Goal: Task Accomplishment & Management: Use online tool/utility

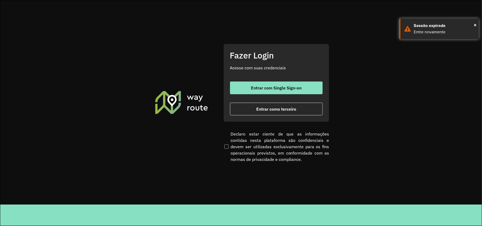
click at [225, 99] on div "Fazer Login Acesse com suas credenciais Entrar com Single Sign-on Entrar como t…" at bounding box center [276, 83] width 106 height 78
click at [272, 121] on div "Fazer Login Acesse com suas credenciais Entrar com Single Sign-on Entrar como t…" at bounding box center [276, 83] width 106 height 78
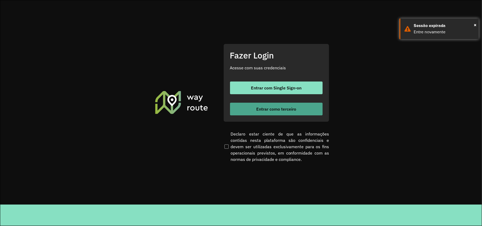
click at [274, 111] on button "Entrar como terceiro" at bounding box center [276, 109] width 93 height 13
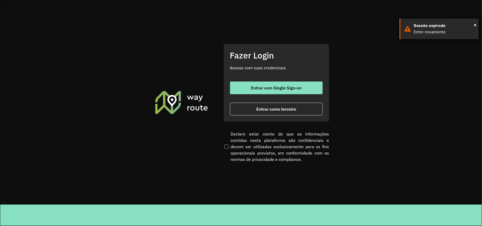
click at [471, 24] on div "Sessão expirada" at bounding box center [444, 25] width 61 height 6
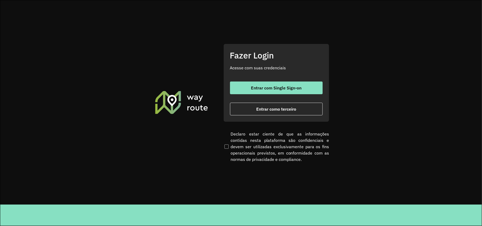
click at [475, 23] on section "Fazer Login Acesse com suas credenciais Entrar com Single Sign-on Entrar como t…" at bounding box center [240, 102] width 481 height 204
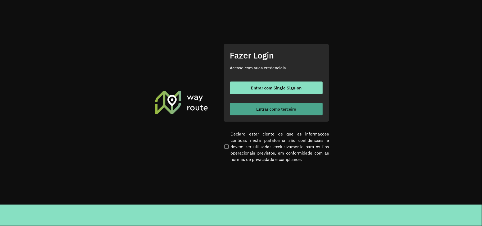
click at [291, 112] on button "Entrar como terceiro" at bounding box center [276, 109] width 93 height 13
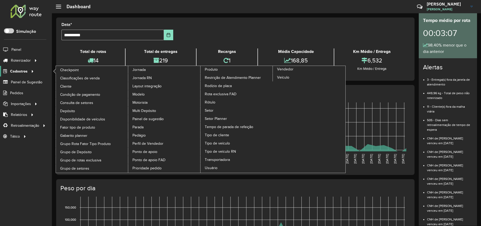
click at [17, 70] on span "Cadastros" at bounding box center [18, 72] width 17 height 6
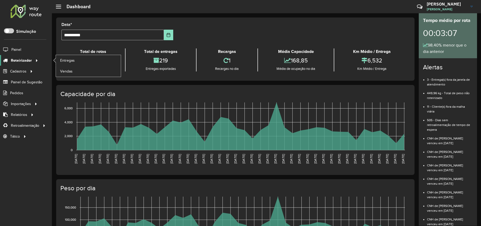
click at [27, 60] on span "Roteirizador" at bounding box center [21, 61] width 21 height 6
click at [73, 58] on span "Entregas" at bounding box center [67, 61] width 15 height 6
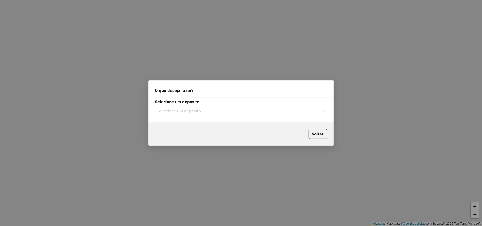
click at [274, 117] on div "Selecione um depósito Selecione um depósito" at bounding box center [241, 110] width 185 height 25
click at [275, 112] on input "text" at bounding box center [236, 111] width 156 height 6
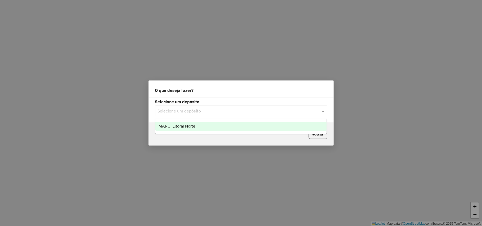
click at [272, 123] on div "IMARUI Litoral Norte" at bounding box center [240, 126] width 171 height 9
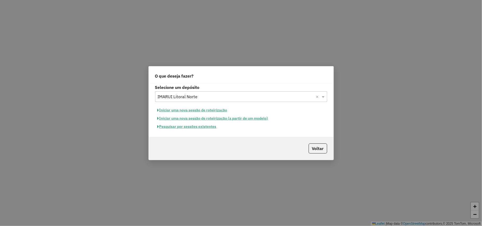
click at [201, 126] on button "Pesquisar por sessões existentes" at bounding box center [187, 127] width 64 height 8
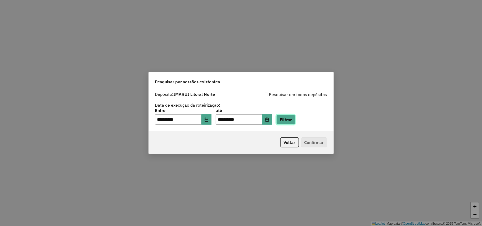
click at [286, 115] on button "Filtrar" at bounding box center [285, 120] width 19 height 10
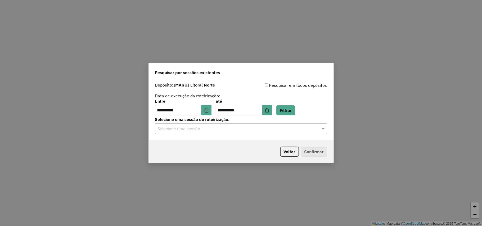
click at [313, 129] on input "text" at bounding box center [236, 129] width 156 height 6
click at [278, 148] on div "991081 - 19/08/2025 17:58" at bounding box center [240, 144] width 171 height 9
click at [314, 150] on button "Confirmar" at bounding box center [314, 152] width 26 height 10
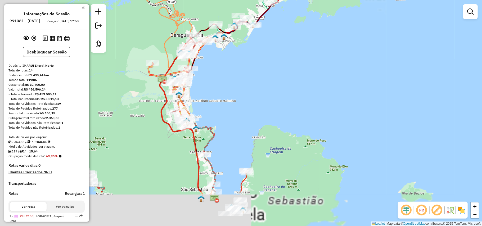
drag, startPoint x: 258, startPoint y: 141, endPoint x: 318, endPoint y: 84, distance: 82.9
click at [318, 84] on div "Janela de atendimento Grade de atendimento Capacidade Transportadoras Veículos …" at bounding box center [241, 113] width 482 height 226
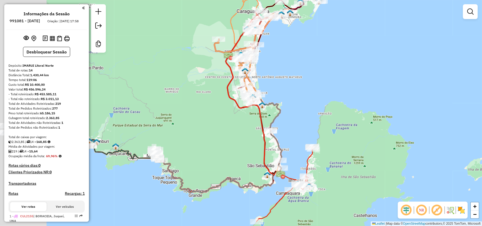
drag, startPoint x: 255, startPoint y: 68, endPoint x: 321, endPoint y: 44, distance: 70.2
click at [321, 44] on div "Janela de atendimento Grade de atendimento Capacidade Transportadoras Veículos …" at bounding box center [241, 113] width 482 height 226
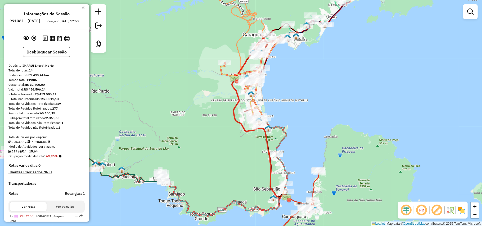
drag, startPoint x: 281, startPoint y: 70, endPoint x: 287, endPoint y: 94, distance: 24.1
click at [287, 94] on div "Janela de atendimento Grade de atendimento Capacidade Transportadoras Veículos …" at bounding box center [241, 113] width 482 height 226
drag, startPoint x: 201, startPoint y: 150, endPoint x: 260, endPoint y: 131, distance: 61.3
click at [260, 131] on div "Janela de atendimento Grade de atendimento Capacidade Transportadoras Veículos …" at bounding box center [241, 113] width 482 height 226
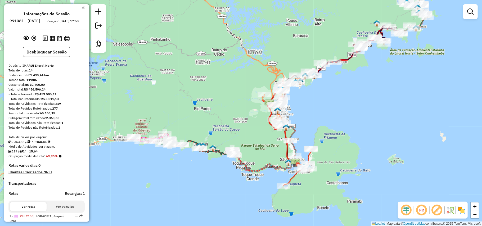
drag, startPoint x: 148, startPoint y: 170, endPoint x: 185, endPoint y: 160, distance: 37.7
click at [185, 160] on div "Janela de atendimento Grade de atendimento Capacidade Transportadoras Veículos …" at bounding box center [241, 113] width 482 height 226
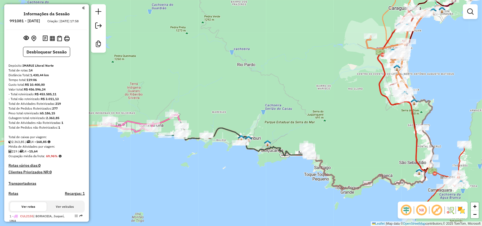
drag, startPoint x: 147, startPoint y: 151, endPoint x: 183, endPoint y: 174, distance: 42.4
click at [183, 174] on div "Janela de atendimento Grade de atendimento Capacidade Transportadoras Veículos …" at bounding box center [241, 113] width 482 height 226
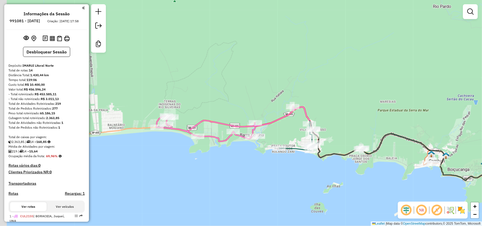
drag, startPoint x: 188, startPoint y: 174, endPoint x: 246, endPoint y: 183, distance: 58.7
click at [246, 183] on div "Janela de atendimento Grade de atendimento Capacidade Transportadoras Veículos …" at bounding box center [241, 113] width 482 height 226
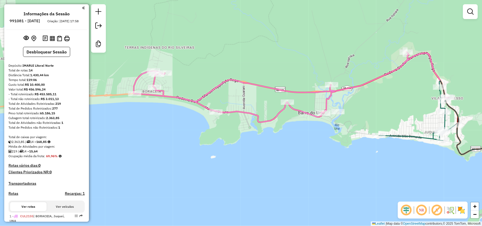
drag, startPoint x: 194, startPoint y: 163, endPoint x: 230, endPoint y: 175, distance: 38.1
click at [230, 175] on div "Janela de atendimento Grade de atendimento Capacidade Transportadoras Veículos …" at bounding box center [241, 113] width 482 height 226
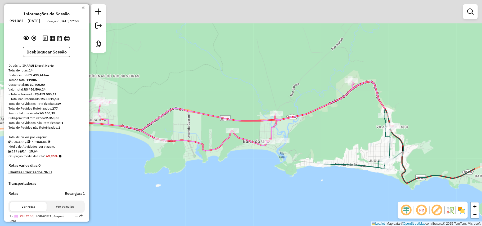
drag, startPoint x: 365, startPoint y: 141, endPoint x: 297, endPoint y: 173, distance: 74.3
click at [297, 173] on div "Janela de atendimento Grade de atendimento Capacidade Transportadoras Veículos …" at bounding box center [241, 113] width 482 height 226
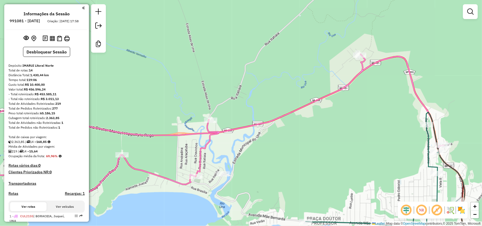
drag, startPoint x: 382, startPoint y: 87, endPoint x: 378, endPoint y: 91, distance: 4.7
click at [378, 91] on div "Janela de atendimento Grade de atendimento Capacidade Transportadoras Veículos …" at bounding box center [241, 113] width 482 height 226
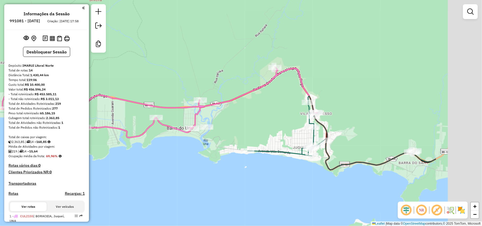
drag, startPoint x: 361, startPoint y: 120, endPoint x: 264, endPoint y: 114, distance: 97.8
click at [264, 114] on div "Janela de atendimento Grade de atendimento Capacidade Transportadoras Veículos …" at bounding box center [241, 113] width 482 height 226
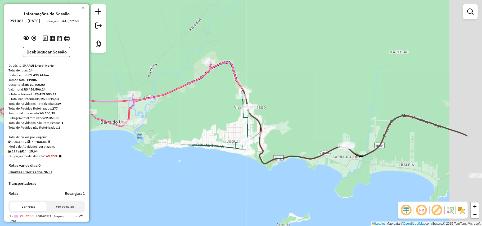
drag, startPoint x: 368, startPoint y: 121, endPoint x: 304, endPoint y: 115, distance: 64.0
click at [304, 115] on div "Janela de atendimento Grade de atendimento Capacidade Transportadoras Veículos …" at bounding box center [241, 113] width 482 height 226
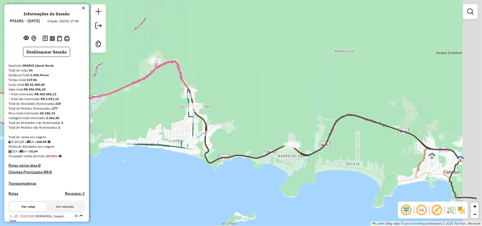
drag, startPoint x: 353, startPoint y: 115, endPoint x: 255, endPoint y: 110, distance: 97.7
click at [255, 110] on div "Janela de atendimento Grade de atendimento Capacidade Transportadoras Veículos …" at bounding box center [241, 113] width 482 height 226
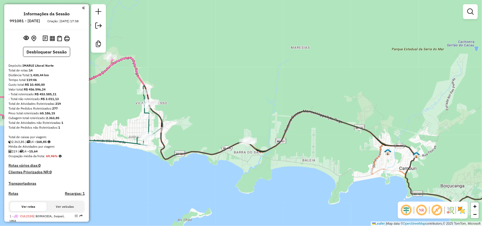
drag, startPoint x: 342, startPoint y: 104, endPoint x: 190, endPoint y: 91, distance: 152.4
click at [192, 91] on div "Janela de atendimento Grade de atendimento Capacidade Transportadoras Veículos …" at bounding box center [241, 113] width 482 height 226
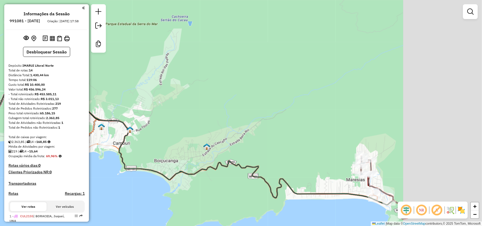
drag, startPoint x: 400, startPoint y: 115, endPoint x: 201, endPoint y: 93, distance: 200.8
click at [201, 93] on div "Janela de atendimento Grade de atendimento Capacidade Transportadoras Veículos …" at bounding box center [241, 113] width 482 height 226
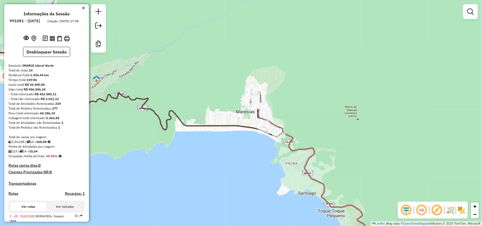
drag, startPoint x: 338, startPoint y: 144, endPoint x: 207, endPoint y: 50, distance: 161.0
click at [207, 50] on div "Rota 11 - Placa GCW7J36 56641 - ADEGA E BAR DA ELIEN Janela de atendimento Grad…" at bounding box center [241, 113] width 482 height 226
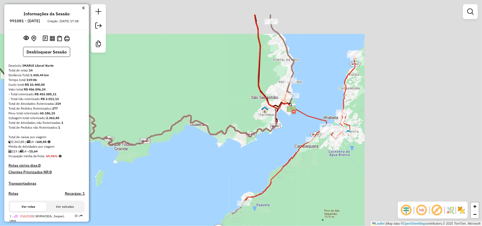
drag, startPoint x: 300, startPoint y: 94, endPoint x: 174, endPoint y: 133, distance: 131.3
click at [175, 132] on div "Janela de atendimento Grade de atendimento Capacidade Transportadoras Veículos …" at bounding box center [241, 113] width 482 height 226
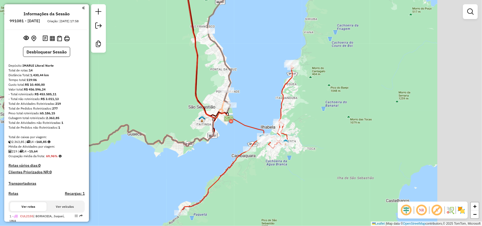
drag, startPoint x: 332, startPoint y: 100, endPoint x: 273, endPoint y: 108, distance: 59.8
click at [273, 108] on div "Janela de atendimento Grade de atendimento Capacidade Transportadoras Veículos …" at bounding box center [241, 113] width 482 height 226
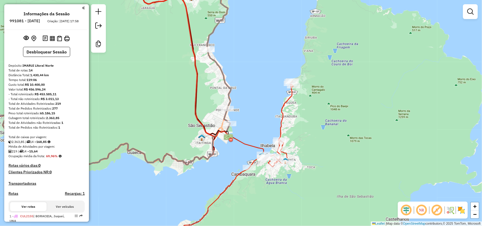
drag, startPoint x: 286, startPoint y: 72, endPoint x: 284, endPoint y: 143, distance: 71.5
click at [284, 143] on div "Janela de atendimento Grade de atendimento Capacidade Transportadoras Veículos …" at bounding box center [241, 113] width 482 height 226
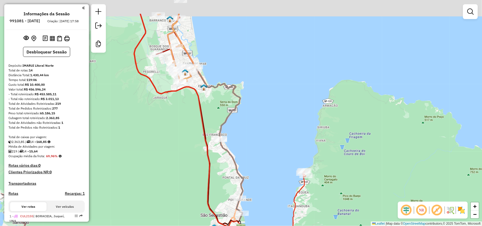
drag, startPoint x: 228, startPoint y: 79, endPoint x: 251, endPoint y: 133, distance: 58.9
click at [251, 133] on div "Janela de atendimento Grade de atendimento Capacidade Transportadoras Veículos …" at bounding box center [241, 113] width 482 height 226
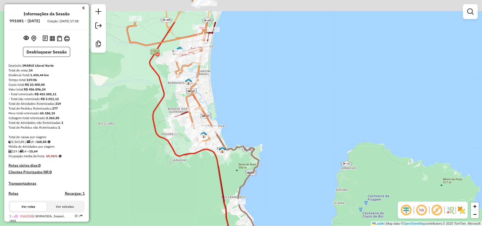
drag, startPoint x: 243, startPoint y: 92, endPoint x: 254, endPoint y: 142, distance: 51.4
click at [254, 142] on div "Janela de atendimento Grade de atendimento Capacidade Transportadoras Veículos …" at bounding box center [241, 113] width 482 height 226
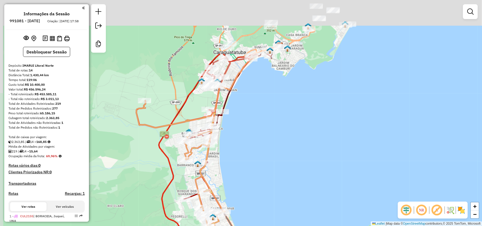
drag, startPoint x: 250, startPoint y: 76, endPoint x: 258, endPoint y: 153, distance: 76.9
click at [258, 153] on div "Janela de atendimento Grade de atendimento Capacidade Transportadoras Veículos …" at bounding box center [241, 113] width 482 height 226
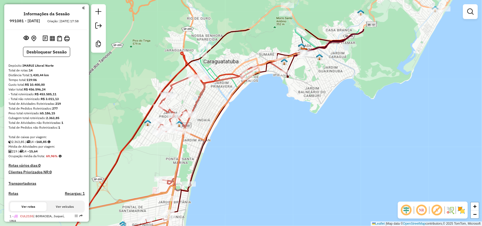
drag, startPoint x: 237, startPoint y: 58, endPoint x: 218, endPoint y: 110, distance: 55.2
click at [218, 110] on icon at bounding box center [161, 133] width 288 height 164
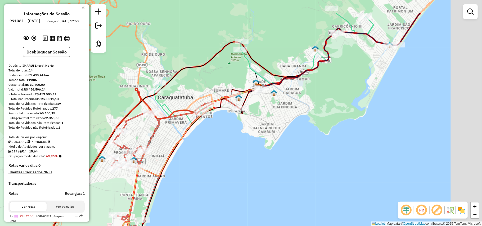
drag, startPoint x: 284, startPoint y: 87, endPoint x: 238, endPoint y: 123, distance: 58.0
click at [238, 123] on div "Janela de atendimento Grade de atendimento Capacidade Transportadoras Veículos …" at bounding box center [241, 113] width 482 height 226
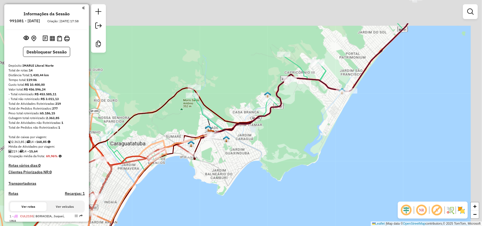
drag, startPoint x: 342, startPoint y: 73, endPoint x: 294, endPoint y: 119, distance: 66.2
click at [294, 119] on div "Janela de atendimento Grade de atendimento Capacidade Transportadoras Veículos …" at bounding box center [241, 113] width 482 height 226
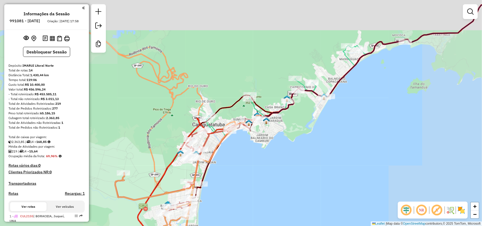
drag, startPoint x: 411, startPoint y: 87, endPoint x: 374, endPoint y: 134, distance: 59.2
click at [374, 134] on div "Janela de atendimento Grade de atendimento Capacidade Transportadoras Veículos …" at bounding box center [241, 113] width 482 height 226
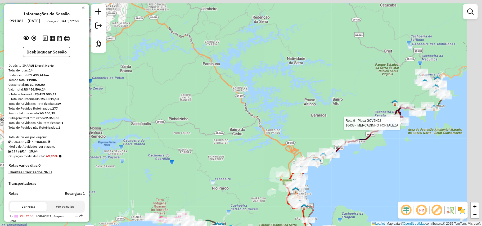
drag, startPoint x: 419, startPoint y: 114, endPoint x: 351, endPoint y: 152, distance: 77.4
click at [395, 126] on div at bounding box center [401, 123] width 13 height 5
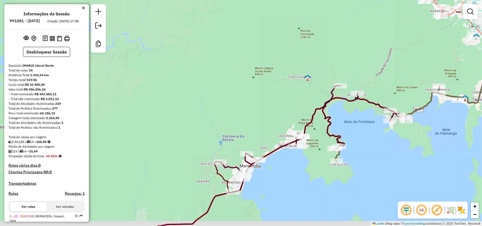
drag, startPoint x: 404, startPoint y: 147, endPoint x: 396, endPoint y: 135, distance: 14.4
click at [396, 135] on div "Janela de atendimento Grade de atendimento Capacidade Transportadoras Veículos …" at bounding box center [241, 113] width 482 height 226
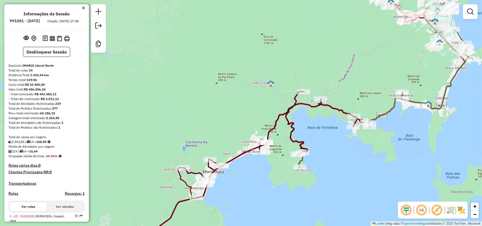
drag, startPoint x: 396, startPoint y: 135, endPoint x: 360, endPoint y: 146, distance: 37.9
click at [360, 146] on div "Janela de atendimento Grade de atendimento Capacidade Transportadoras Veículos …" at bounding box center [241, 113] width 482 height 226
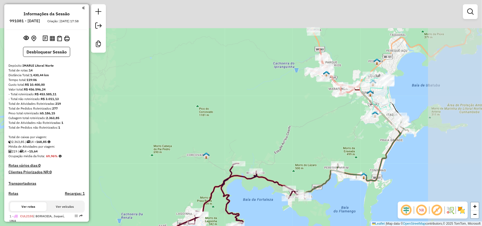
drag, startPoint x: 399, startPoint y: 115, endPoint x: 337, endPoint y: 185, distance: 94.1
click at [337, 185] on div "Janela de atendimento Grade de atendimento Capacidade Transportadoras Veículos …" at bounding box center [241, 113] width 482 height 226
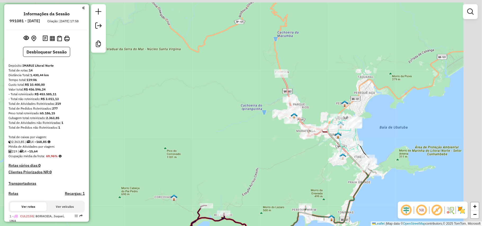
drag
click at [347, 184] on div "Janela de atendimento Grade de atendimento Capacidade Transportadoras Veículos …" at bounding box center [241, 113] width 482 height 226
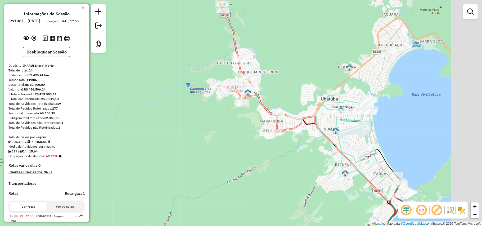
click at [284, 156] on div "Janela de atendimento Grade de atendimento Capacidade Transportadoras Veículos …" at bounding box center [241, 113] width 482 height 226
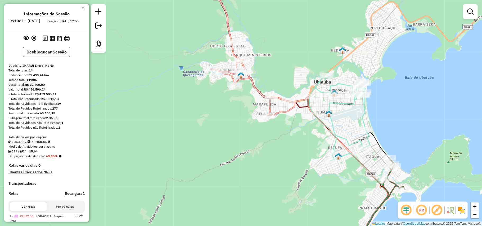
click at [286, 157] on div "Janela de atendimento Grade de atendimento Capacidade Transportadoras Veículos …" at bounding box center [241, 113] width 482 height 226
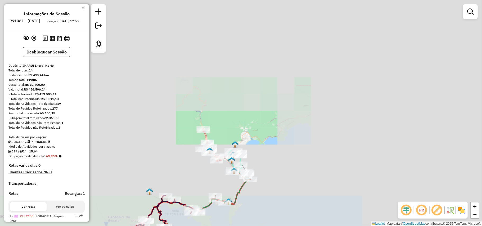
click at [260, 25] on div "Janela de atendimento Grade de atendimento Capacidade Transportadoras Veículos …" at bounding box center [241, 113] width 482 height 226
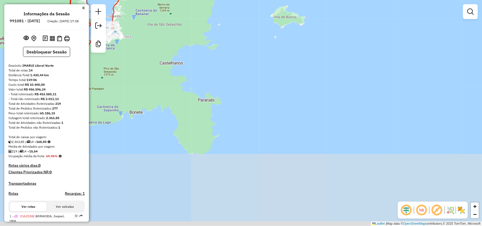
click at [273, 75] on div "Rota 6 - Placa FZB2B48 12269 - D S COMERCIO DE BEB Rota 6 - Placa FZB2B48 12614…" at bounding box center [241, 113] width 482 height 226
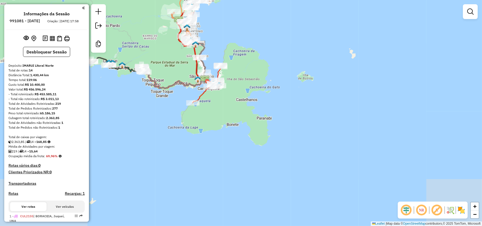
click at [235, 119] on div "Rota 6 - Placa FZB2B48 12269 - D S COMERCIO DE BEB Rota 6 - Placa FZB2B48 12614…" at bounding box center [241, 113] width 482 height 226
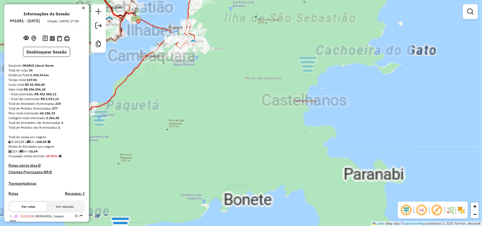
click at [232, 120] on div "Rota 6 - Placa FZB2B48 12269 - D S COMERCIO DE BEB Rota 6 - Placa FZB2B48 12614…" at bounding box center [241, 113] width 482 height 226
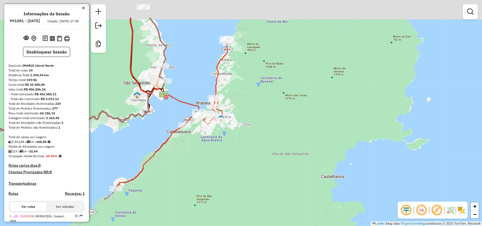
click at [250, 140] on div "Rota 6 - Placa FZB2B48 12269 - D S COMERCIO DE BEB Rota 6 - Placa FZB2B48 12614…" at bounding box center [241, 113] width 482 height 226
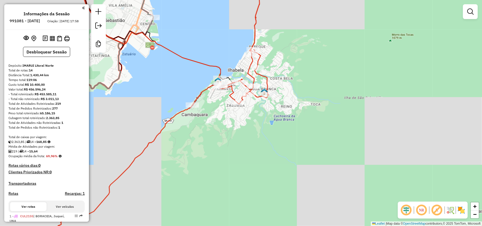
click at [279, 127] on div "Rota 6 - Placa FZB2B48 12269 - D S COMERCIO DE BEB Rota 6 - Placa FZB2B48 12614…" at bounding box center [241, 113] width 482 height 226
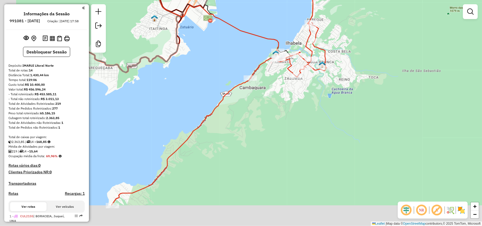
click at [310, 116] on div "Rota 6 - Placa FZB2B48 12269 - D S COMERCIO DE BEB Rota 6 - Placa FZB2B48 12614…" at bounding box center [241, 113] width 482 height 226
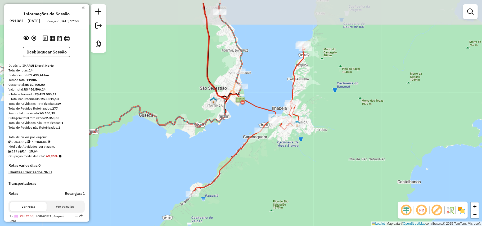
click at [322, 140] on div "Rota 6 - Placa FZB2B48 12269 - D S COMERCIO DE BEB Rota 6 - Placa FZB2B48 12614…" at bounding box center [241, 113] width 482 height 226
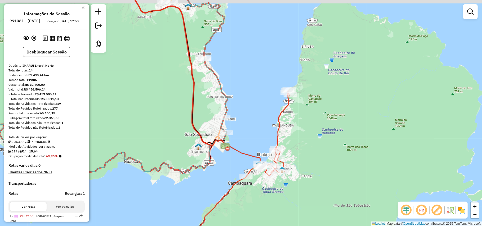
click at [230, 169] on div "Rota 6 - Placa FZB2B48 12269 - D S COMERCIO DE BEB Rota 6 - Placa FZB2B48 12614…" at bounding box center [241, 113] width 482 height 226
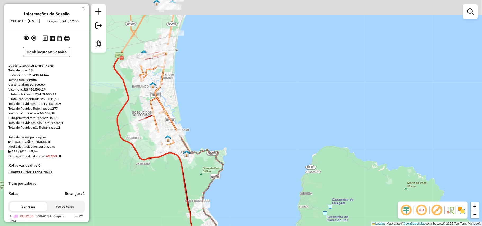
click at [258, 177] on div "Rota 6 - Placa FZB2B48 12269 - D S COMERCIO DE BEB Rota 6 - Placa FZB2B48 12614…" at bounding box center [241, 113] width 482 height 226
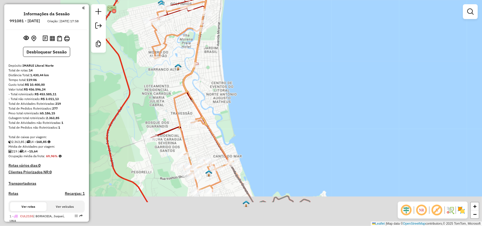
click at [329, 70] on div "Rota 6 - Placa FZB2B48 12269 - D S COMERCIO DE BEB Rota 6 - Placa FZB2B48 12614…" at bounding box center [241, 113] width 482 height 226
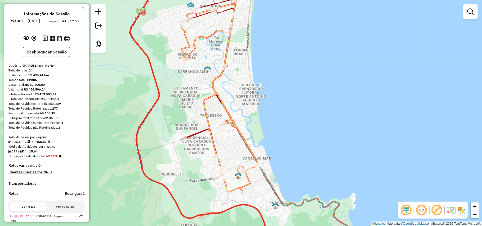
click at [315, 106] on div "Rota 6 - Placa FZB2B48 12269 - D S COMERCIO DE BEB Rota 6 - Placa FZB2B48 12614…" at bounding box center [241, 113] width 482 height 226
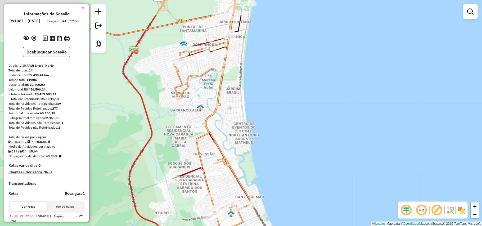
click at [296, 134] on div "Rota 6 - Placa FZB2B48 12269 - D S COMERCIO DE BEB Rota 6 - Placa FZB2B48 12614…" at bounding box center [241, 113] width 482 height 226
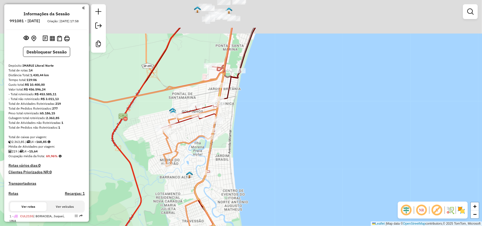
click at [275, 146] on div "Rota 6 - Placa FZB2B48 12269 - D S COMERCIO DE BEB Rota 6 - Placa FZB2B48 12614…" at bounding box center [241, 113] width 482 height 226
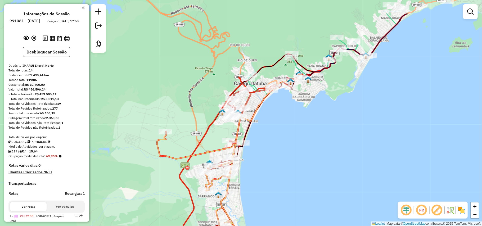
click at [254, 137] on div "Rota 6 - Placa FZB2B48 12269 - D S COMERCIO DE BEB Rota 6 - Placa FZB2B48 12614…" at bounding box center [241, 113] width 482 height 226
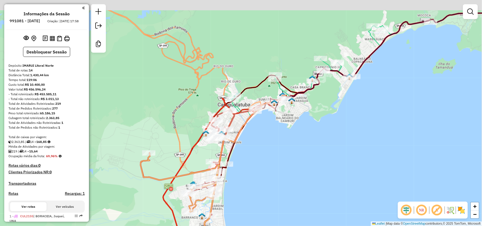
click at [279, 135] on div "Rota 6 - Placa FZB2B48 12269 - D S COMERCIO DE BEB Rota 6 - Placa FZB2B48 12614…" at bounding box center [241, 113] width 482 height 226
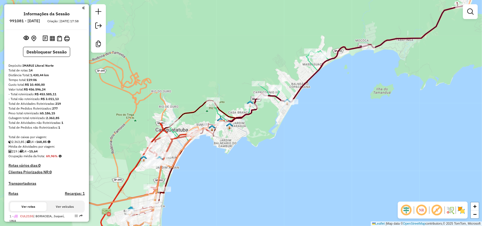
click at [241, 141] on div "Rota 6 - Placa FZB2B48 12269 - D S COMERCIO DE BEB Rota 6 - Placa FZB2B48 12614…" at bounding box center [241, 113] width 482 height 226
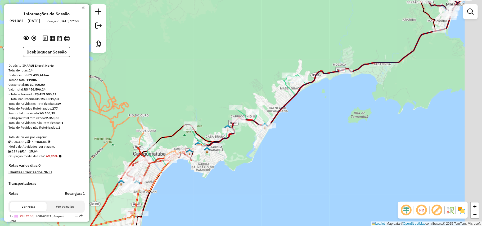
click at [231, 159] on div "Rota 6 - Placa FZB2B48 12269 - D S COMERCIO DE BEB Rota 6 - Placa FZB2B48 12614…" at bounding box center [241, 113] width 482 height 226
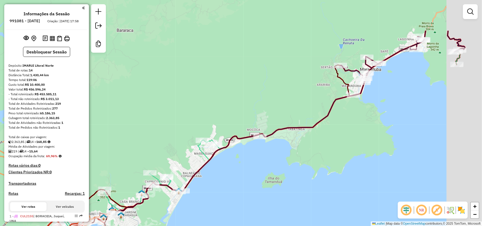
click at [259, 162] on div "Rota 6 - Placa FZB2B48 12269 - D S COMERCIO DE BEB Rota 6 - Placa FZB2B48 12614…" at bounding box center [241, 113] width 482 height 226
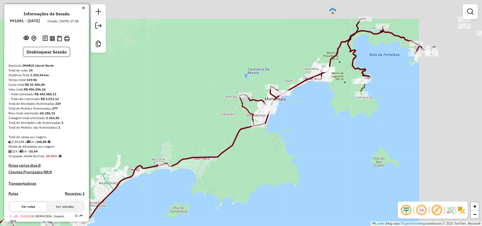
click at [208, 173] on div "Rota 6 - Placa FZB2B48 12269 - D S COMERCIO DE BEB Rota 6 - Placa FZB2B48 12614…" at bounding box center [241, 113] width 482 height 226
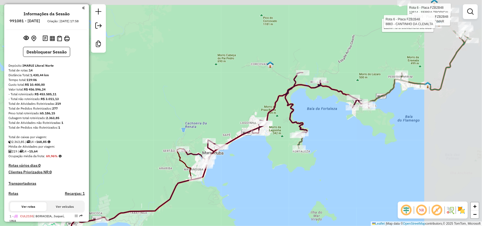
click at [244, 182] on div "Rota 6 - Placa FZB2B48 12269 - D S COMERCIO DE BEB Rota 6 - Placa FZB2B48 12614…" at bounding box center [241, 113] width 482 height 226
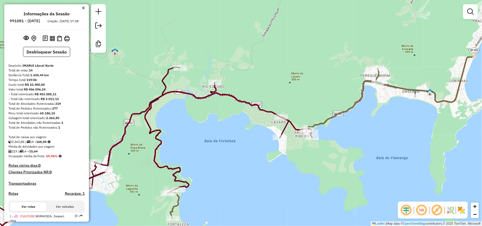
click at [279, 158] on div "Rota 6 - Placa FZB2B48 12269 - D S COMERCIO DE BEB Rota 6 - Placa FZB2B48 12614…" at bounding box center [241, 113] width 482 height 226
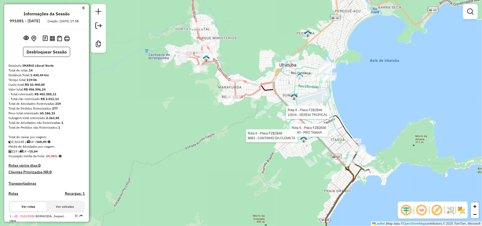
click at [382, 86] on div "Rota 6 - Placa FZB2B48 12614 - SEREIA TROPICAL Rota 6 - Placa FZB2B48 18040 - P…" at bounding box center [241, 113] width 482 height 226
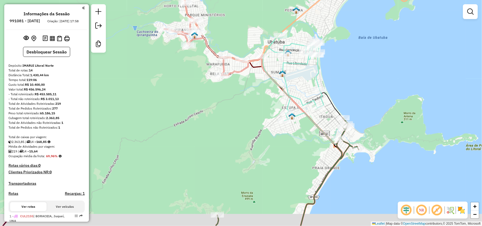
click at [249, 151] on div "Janela de atendimento Grade de atendimento Capacidade Transportadoras Veículos …" at bounding box center [241, 113] width 482 height 226
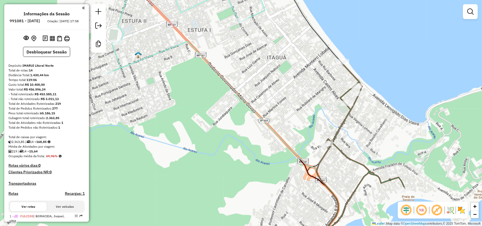
click at [334, 121] on div "Janela de atendimento Grade de atendimento Capacidade Transportadoras Veículos …" at bounding box center [241, 113] width 482 height 226
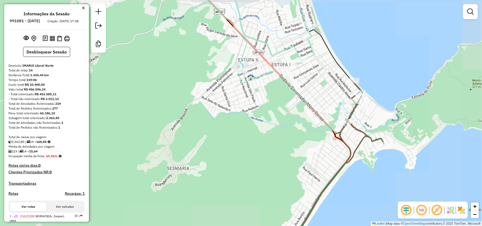
click at [373, 120] on div "Janela de atendimento Grade de atendimento Capacidade Transportadoras Veículos …" at bounding box center [241, 113] width 482 height 226
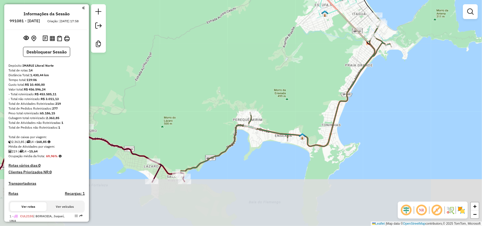
click at [337, 129] on div "Janela de atendimento Grade de atendimento Capacidade Transportadoras Veículos …" at bounding box center [241, 113] width 482 height 226
